Goal: Transaction & Acquisition: Purchase product/service

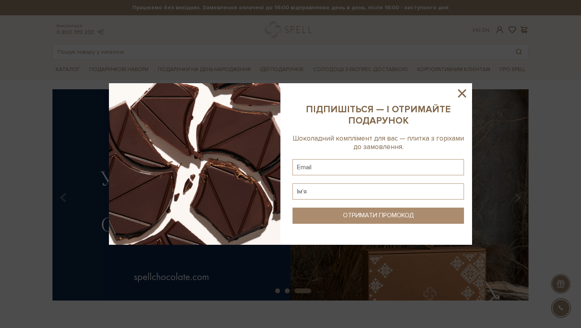
click at [459, 91] on icon at bounding box center [462, 93] width 14 height 14
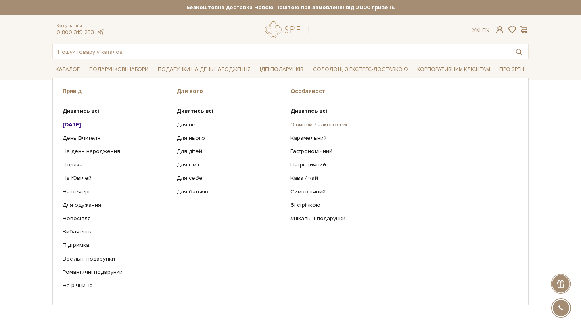
click at [307, 126] on link "З вином / алкоголем" at bounding box center [402, 124] width 222 height 7
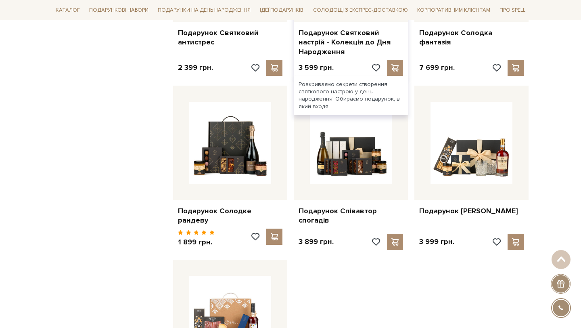
scroll to position [675, 0]
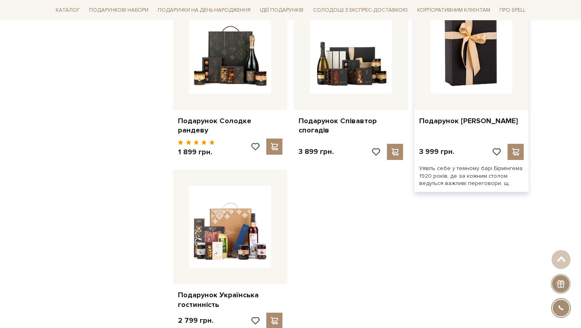
click at [477, 80] on img at bounding box center [472, 53] width 82 height 82
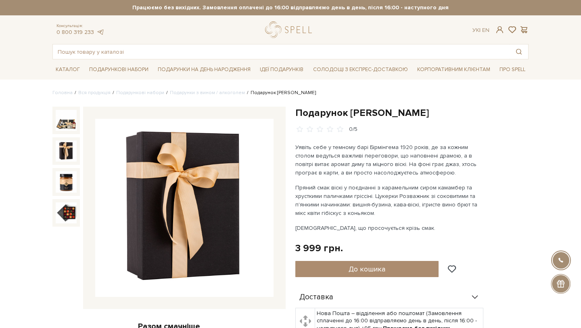
click at [68, 149] on img at bounding box center [66, 150] width 21 height 21
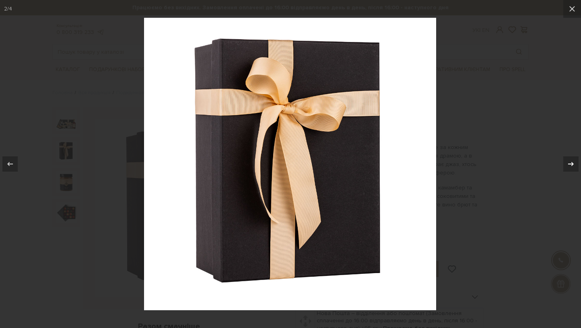
click at [575, 165] on icon at bounding box center [571, 164] width 10 height 10
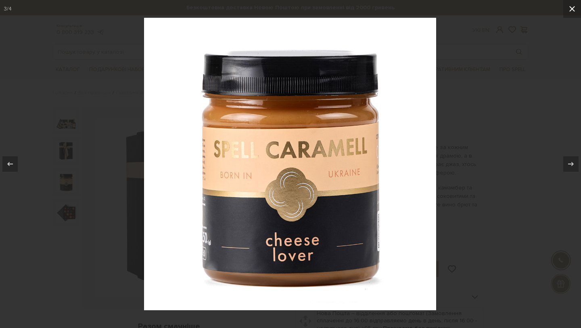
click at [568, 15] on button at bounding box center [572, 9] width 18 height 18
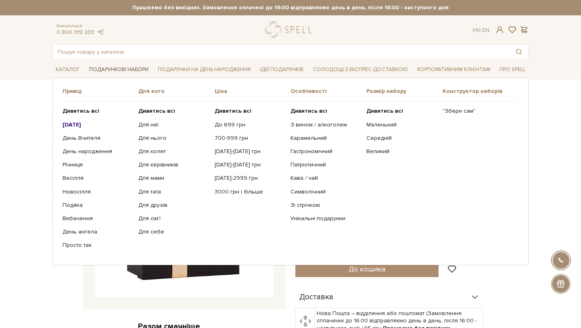
click at [141, 67] on link "Подарункові набори" at bounding box center [119, 69] width 66 height 13
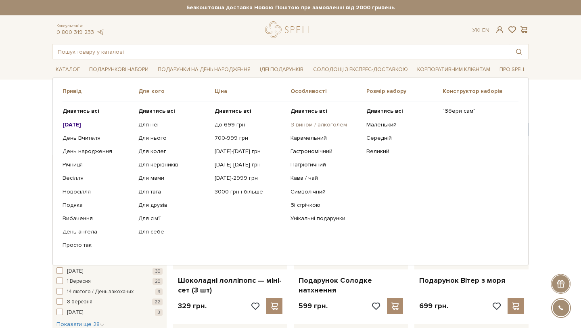
click at [314, 121] on link "З вином / алкоголем" at bounding box center [326, 124] width 70 height 7
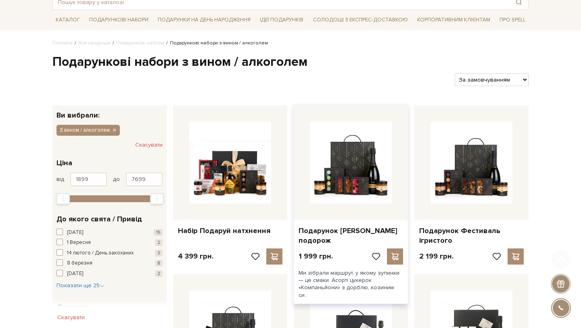
scroll to position [52, 0]
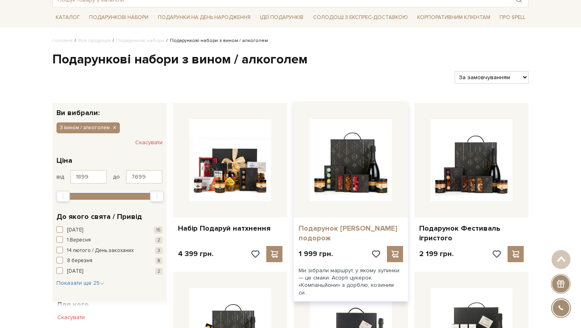
click at [352, 228] on link "Подарунок [PERSON_NAME] подорож" at bounding box center [351, 233] width 105 height 19
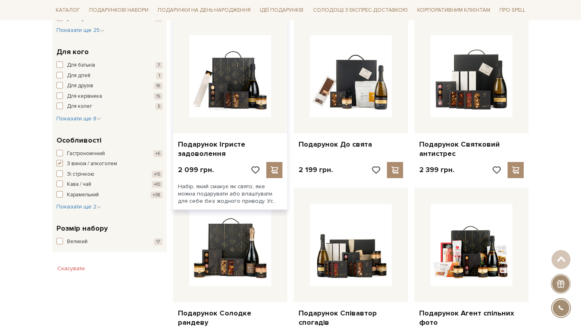
scroll to position [199, 0]
